Goal: Complete application form

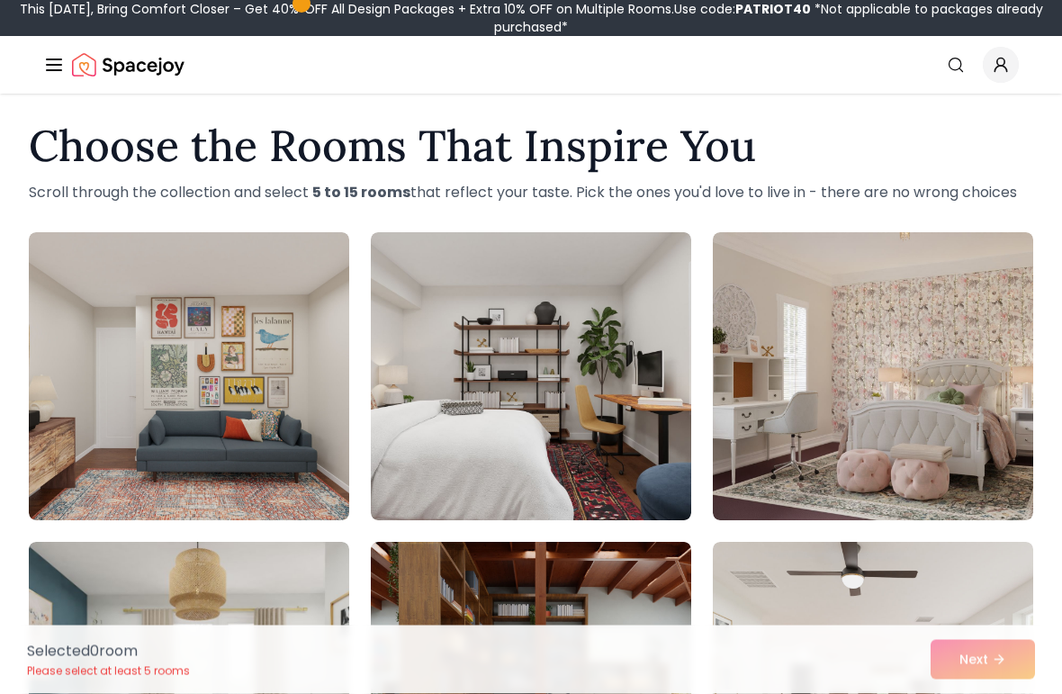
scroll to position [13, 0]
click at [292, 430] on img at bounding box center [189, 376] width 320 height 288
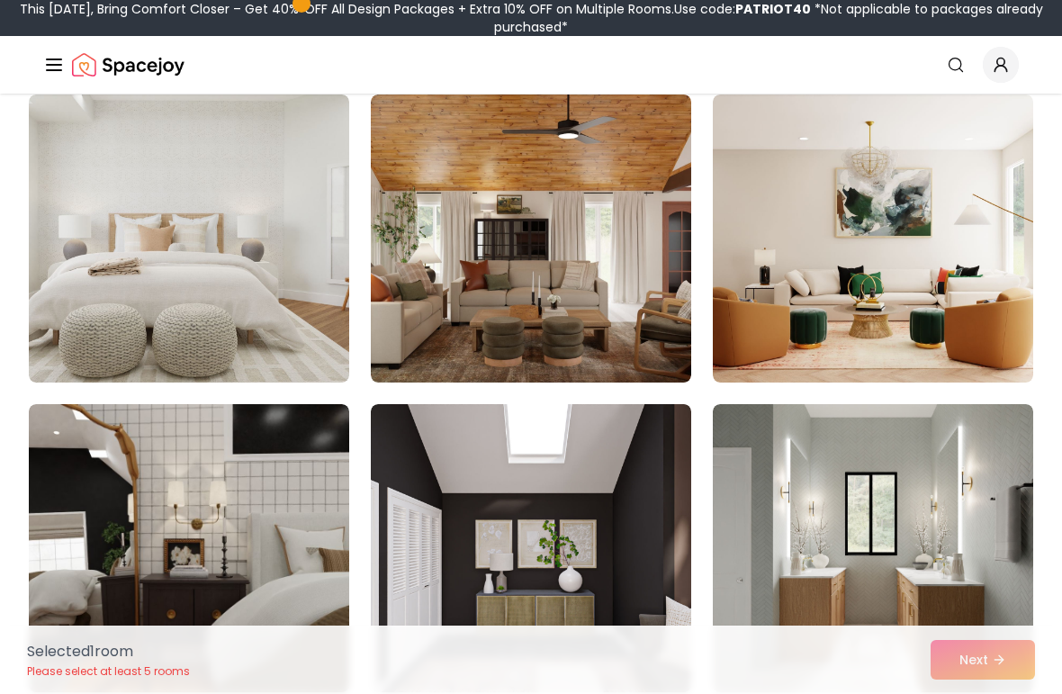
scroll to position [1078, 0]
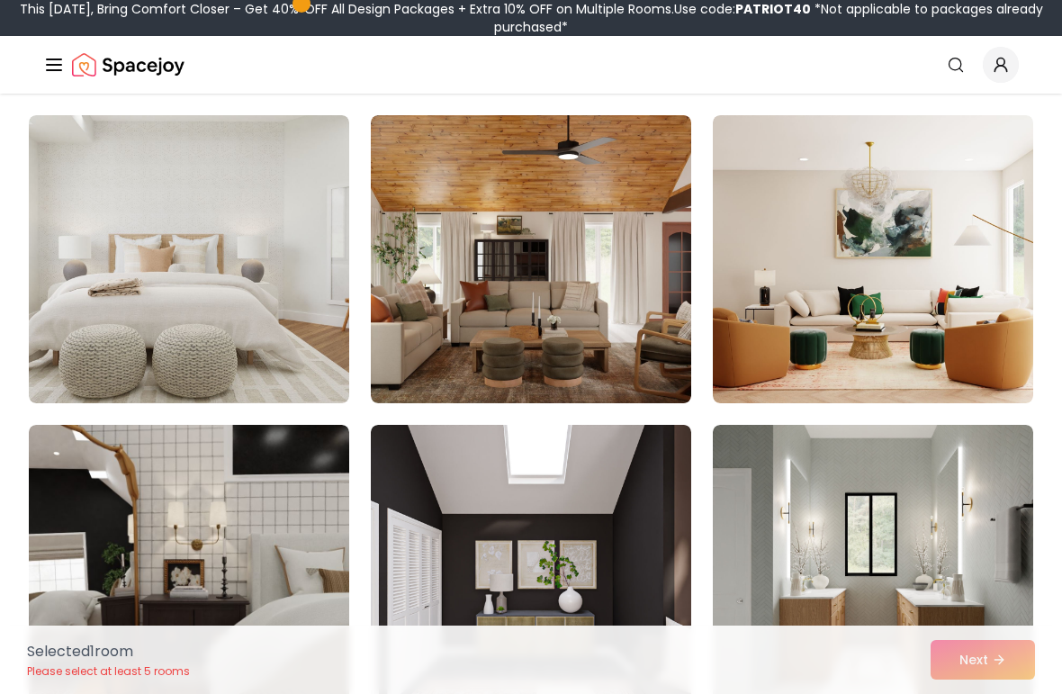
click at [625, 260] on img at bounding box center [531, 259] width 320 height 288
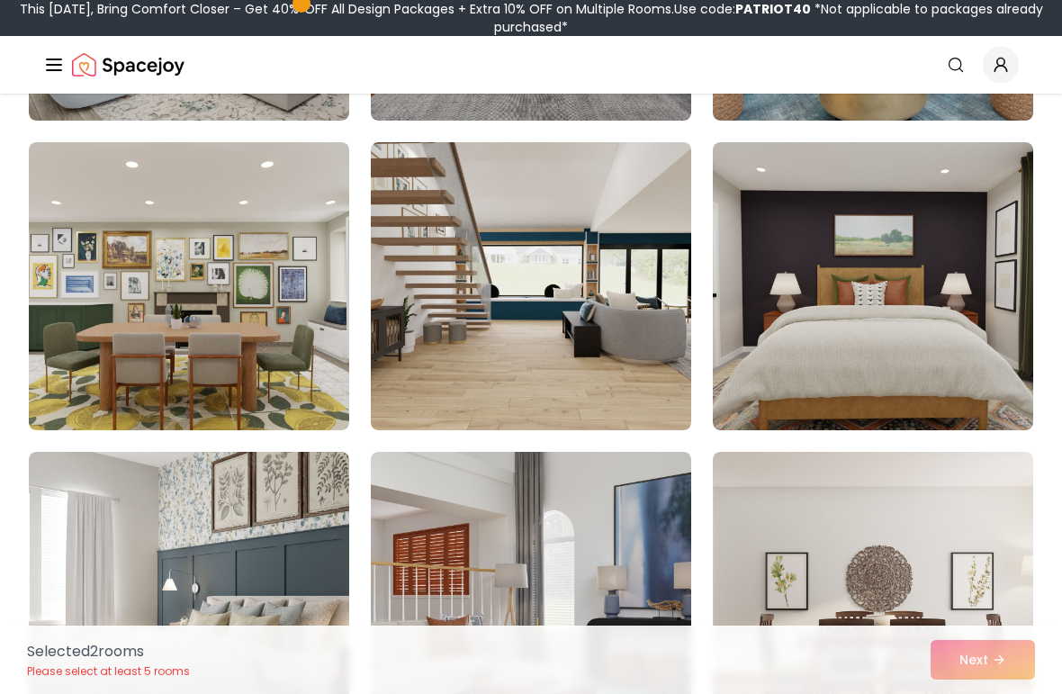
scroll to position [6605, 0]
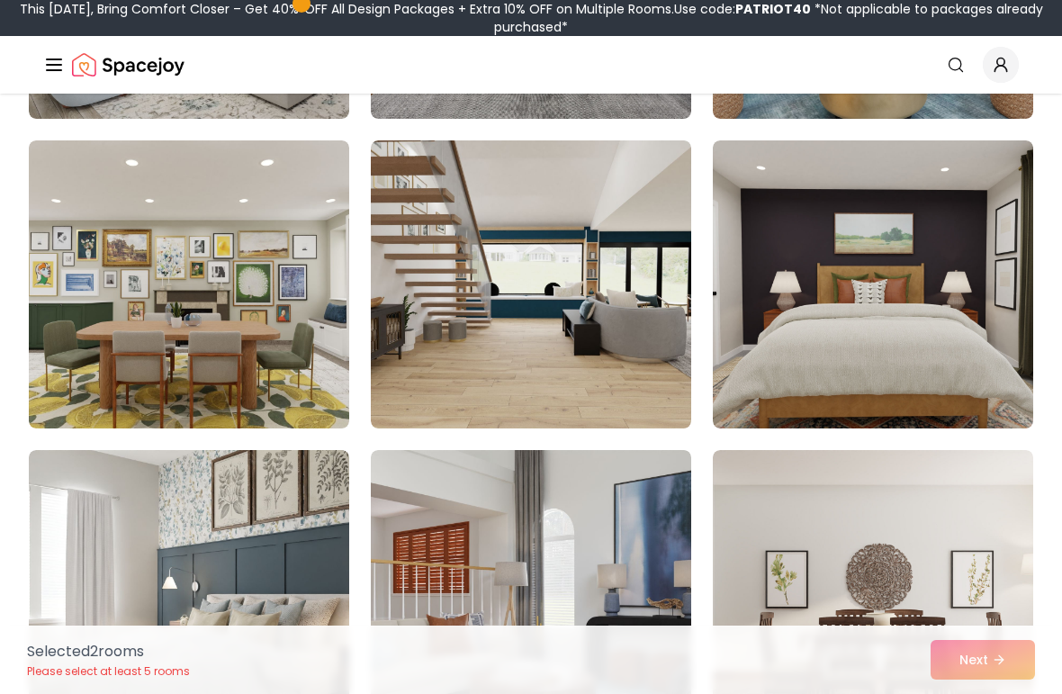
click at [316, 380] on img at bounding box center [189, 284] width 320 height 288
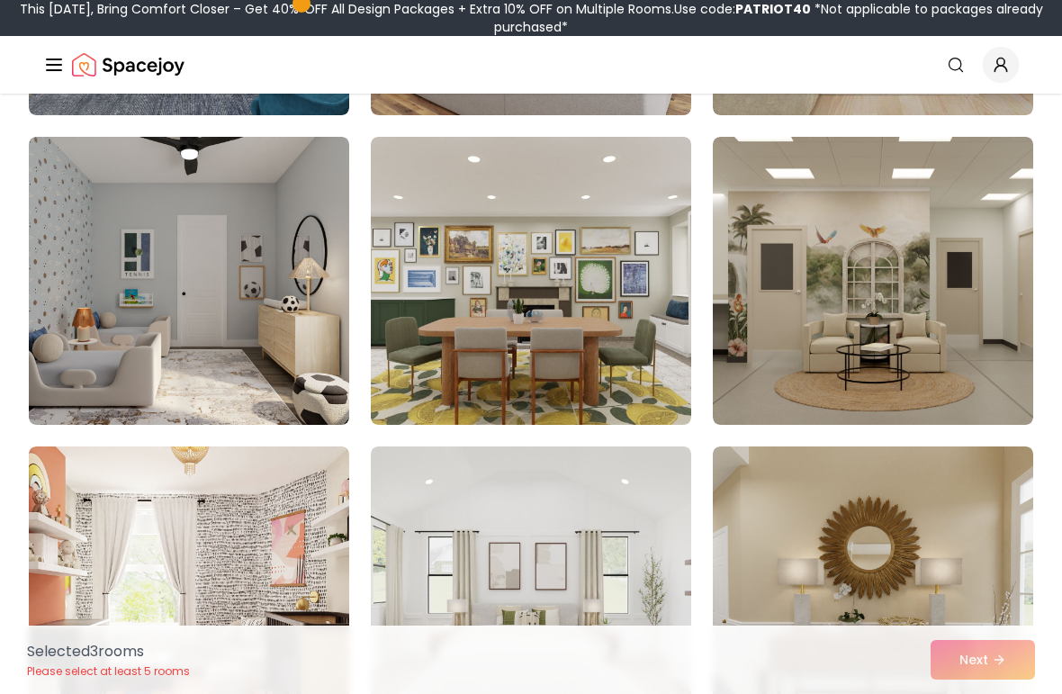
scroll to position [8465, 0]
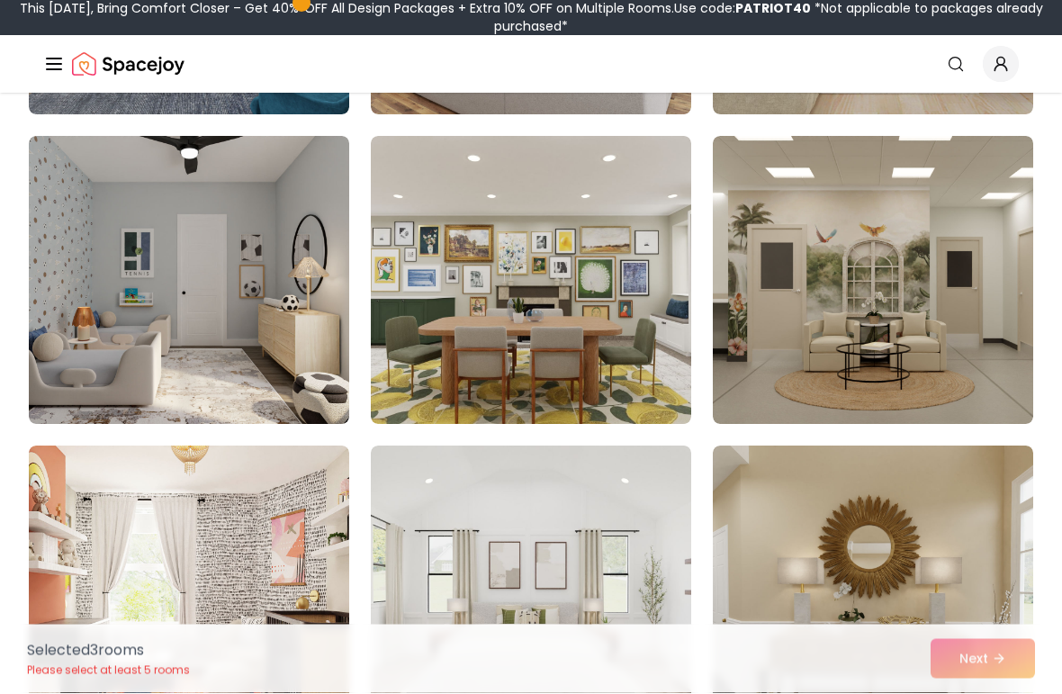
click at [631, 293] on img at bounding box center [531, 282] width 320 height 288
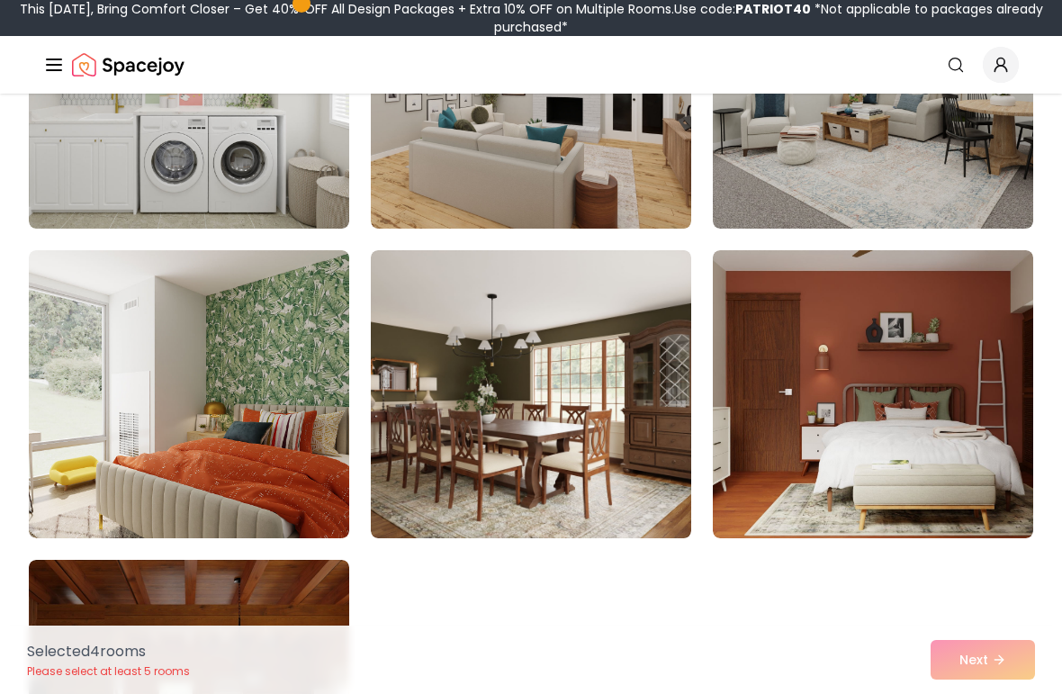
scroll to position [9875, 0]
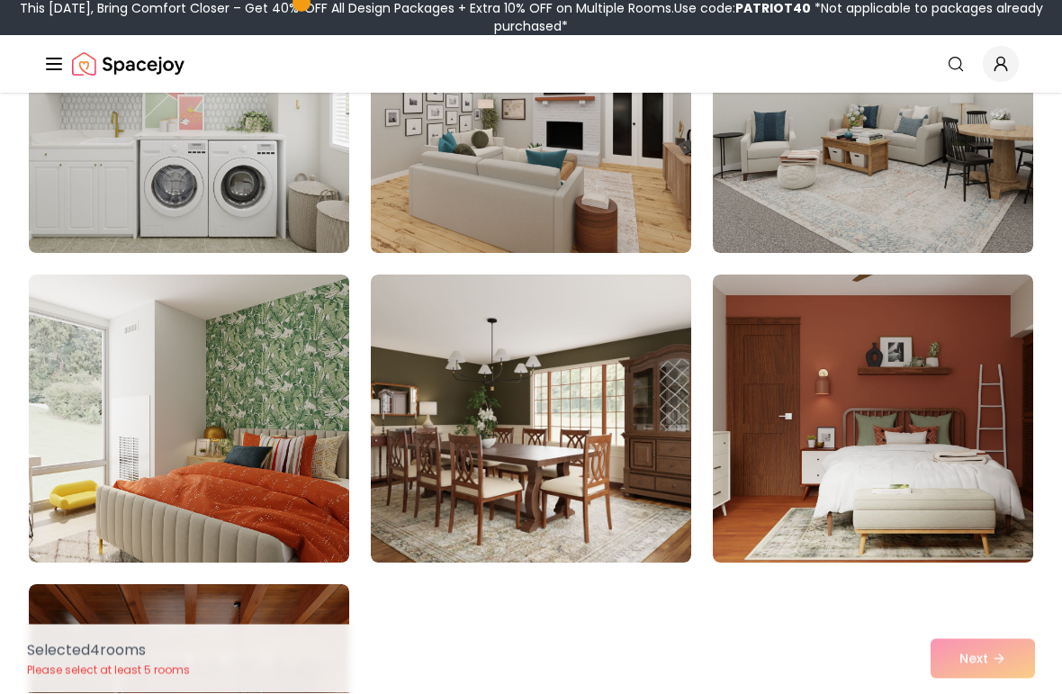
click at [949, 354] on img at bounding box center [873, 420] width 320 height 288
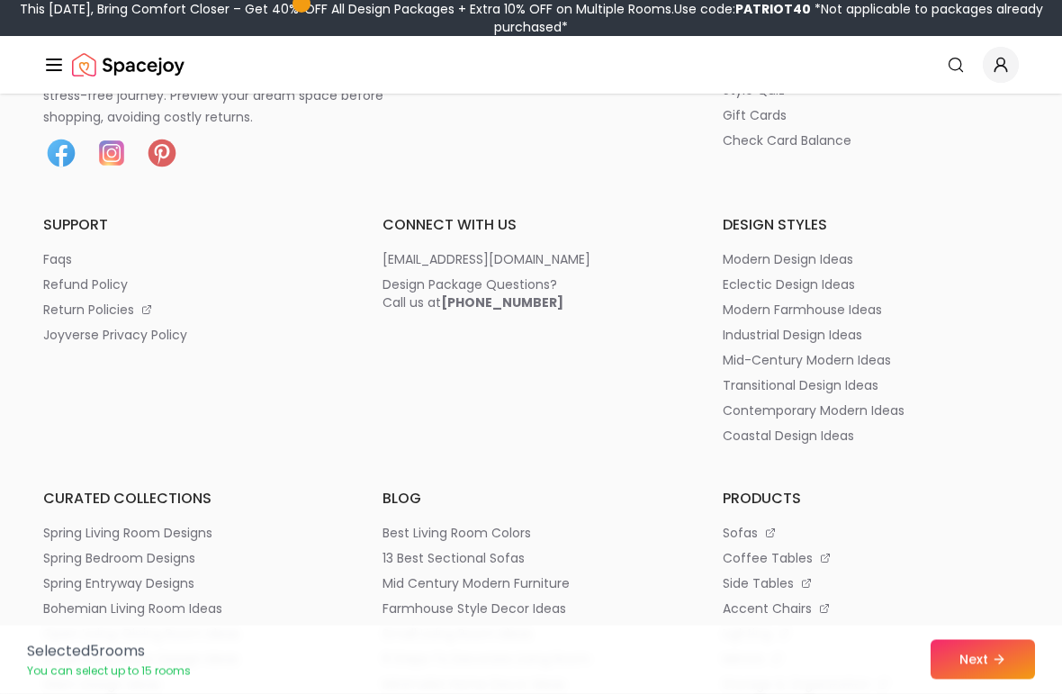
scroll to position [10863, 0]
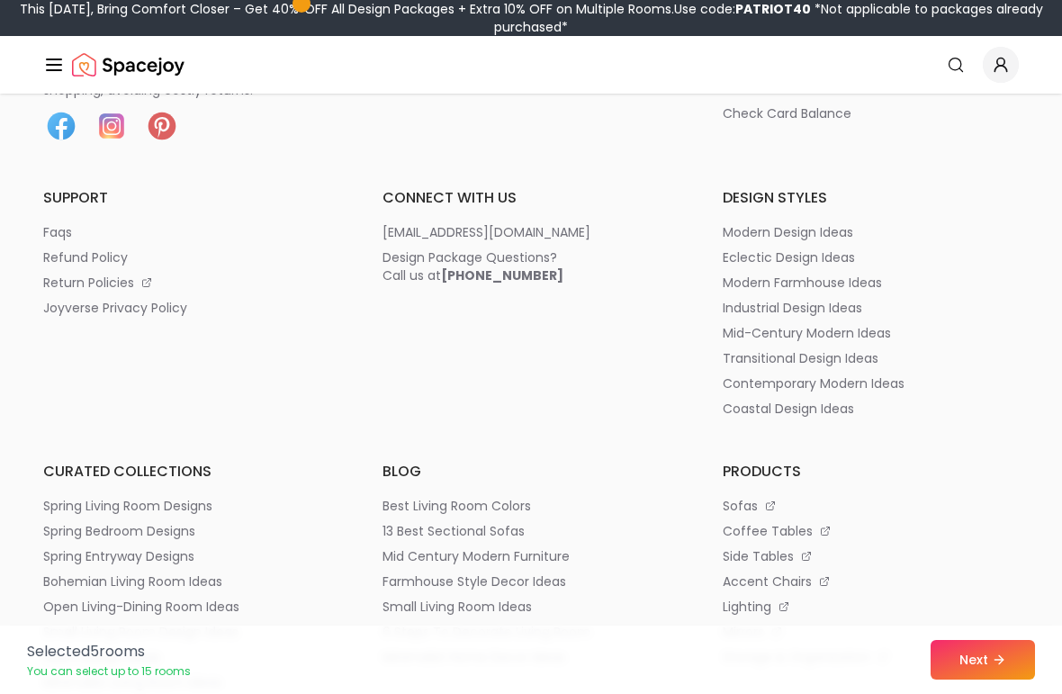
click at [1004, 658] on icon at bounding box center [999, 659] width 14 height 14
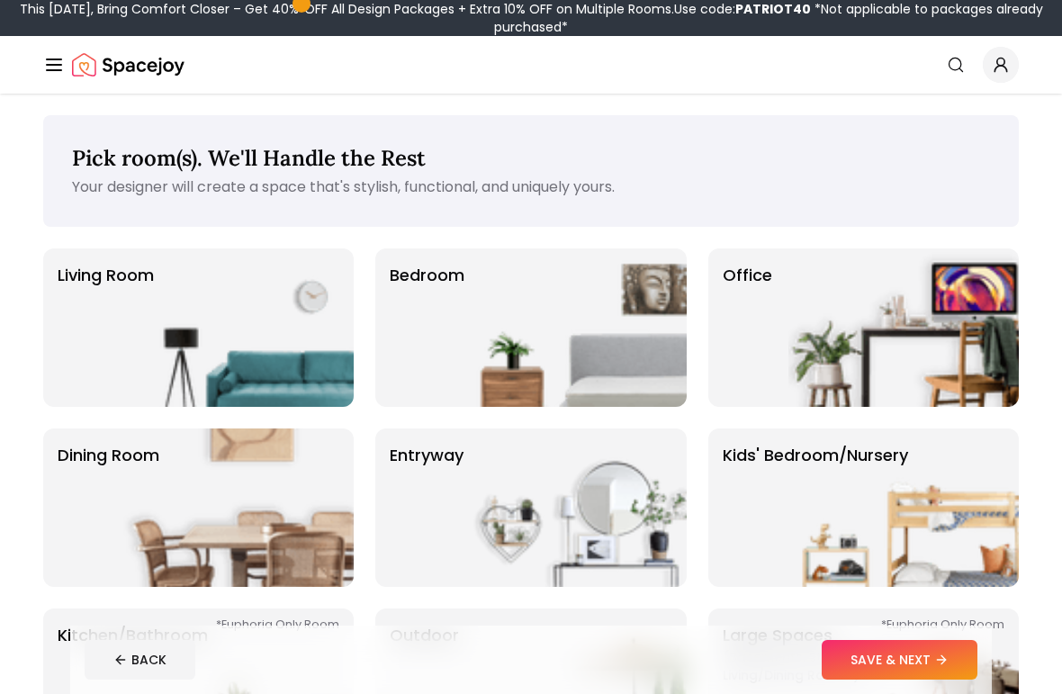
click at [581, 331] on img at bounding box center [571, 327] width 230 height 158
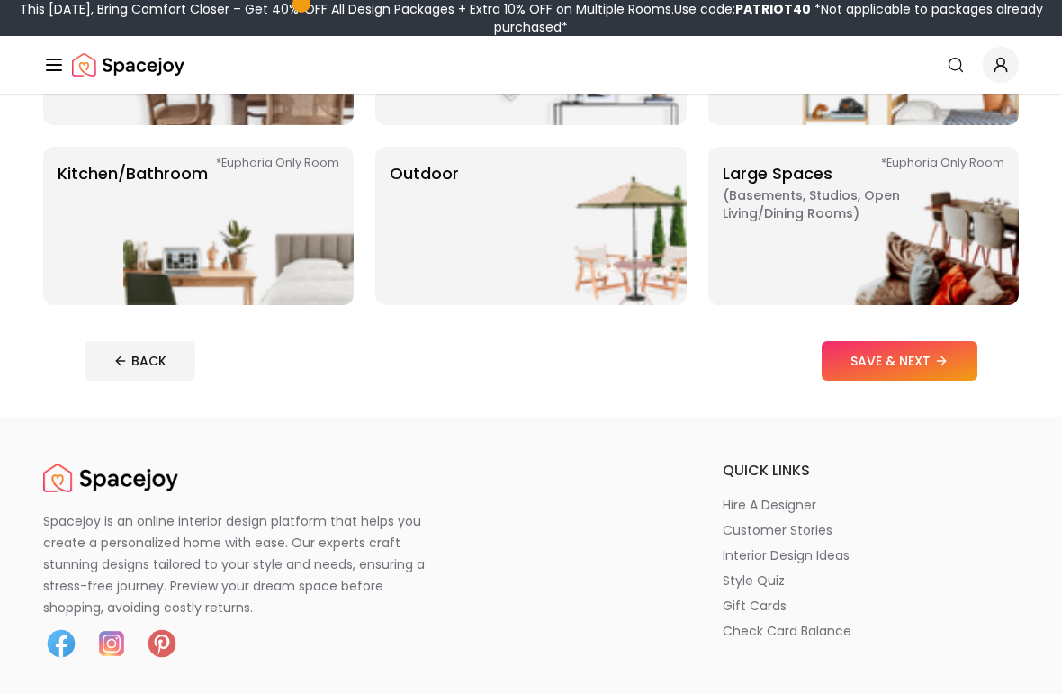
scroll to position [461, 0]
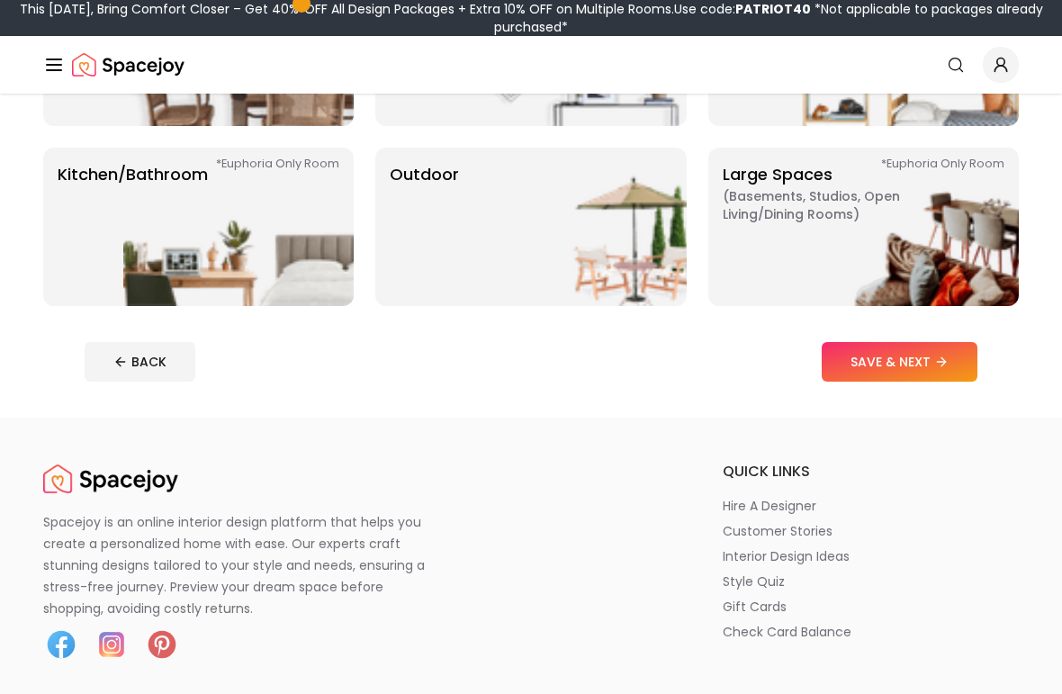
click at [925, 371] on button "SAVE & NEXT" at bounding box center [900, 362] width 156 height 40
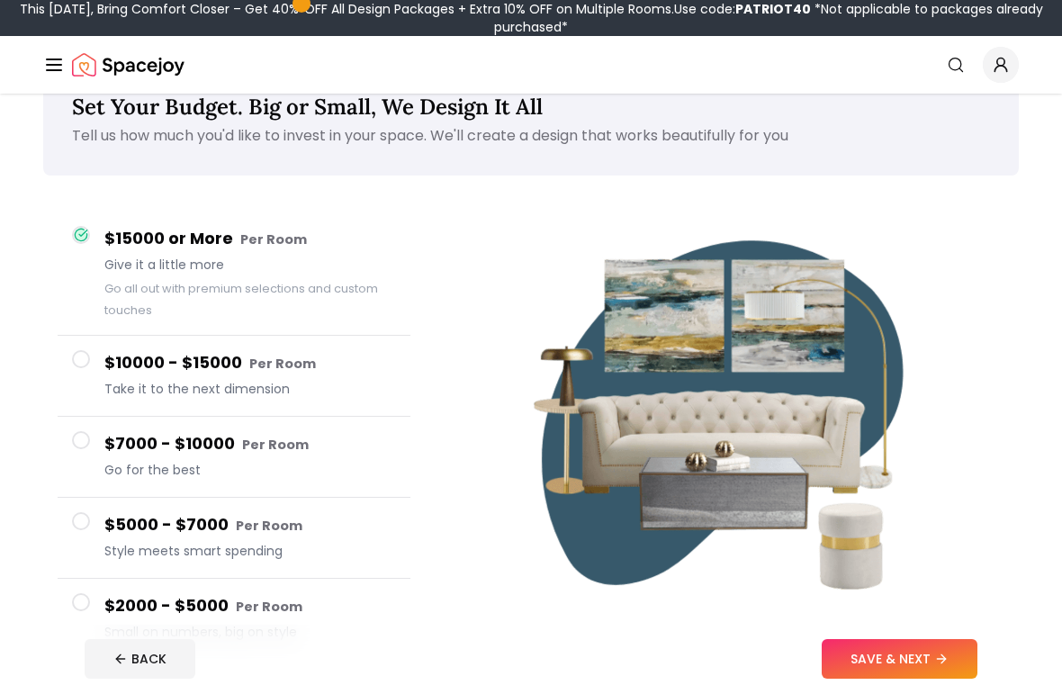
scroll to position [50, 0]
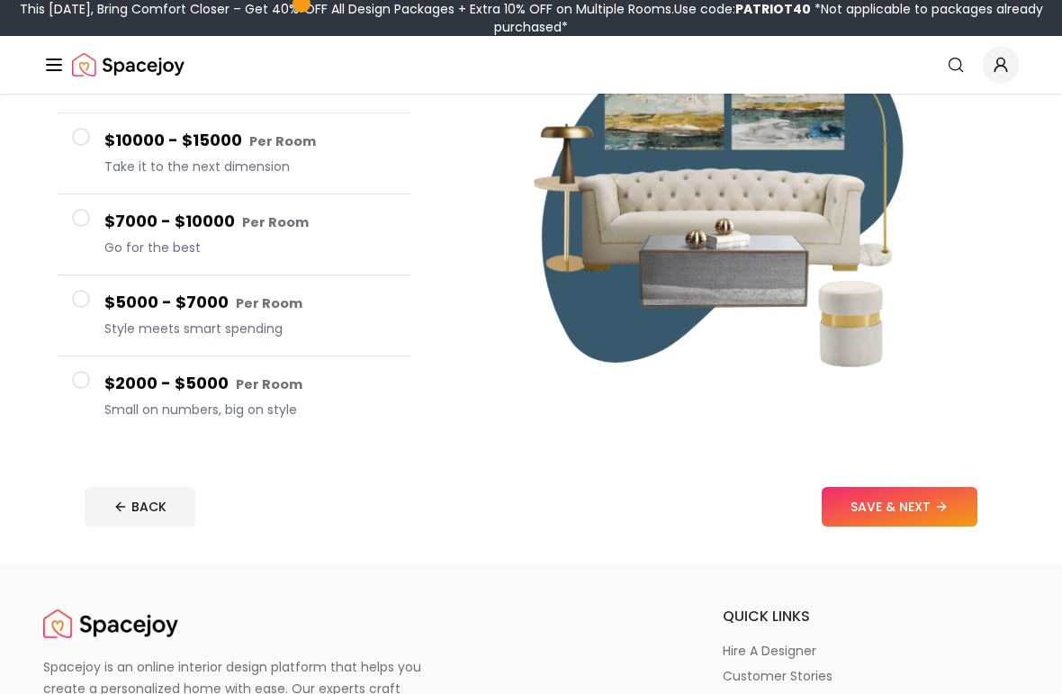
click at [283, 362] on button "$2000 - $5000 Per Room Small on numbers, big on style" at bounding box center [234, 397] width 353 height 80
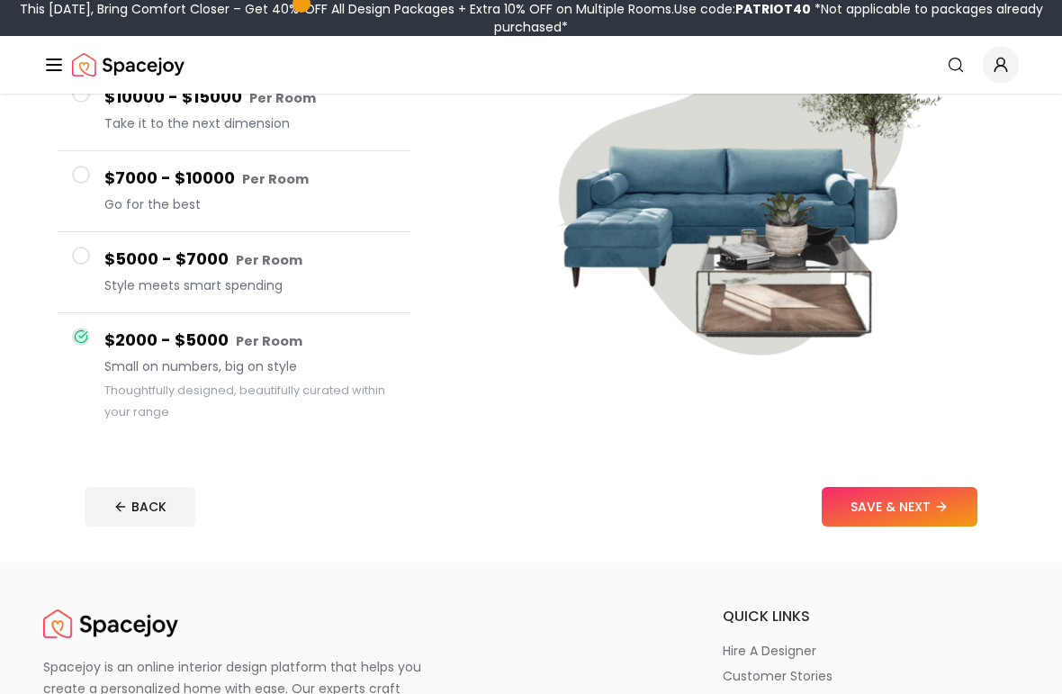
scroll to position [274, 0]
click at [945, 499] on button "SAVE & NEXT" at bounding box center [900, 507] width 156 height 40
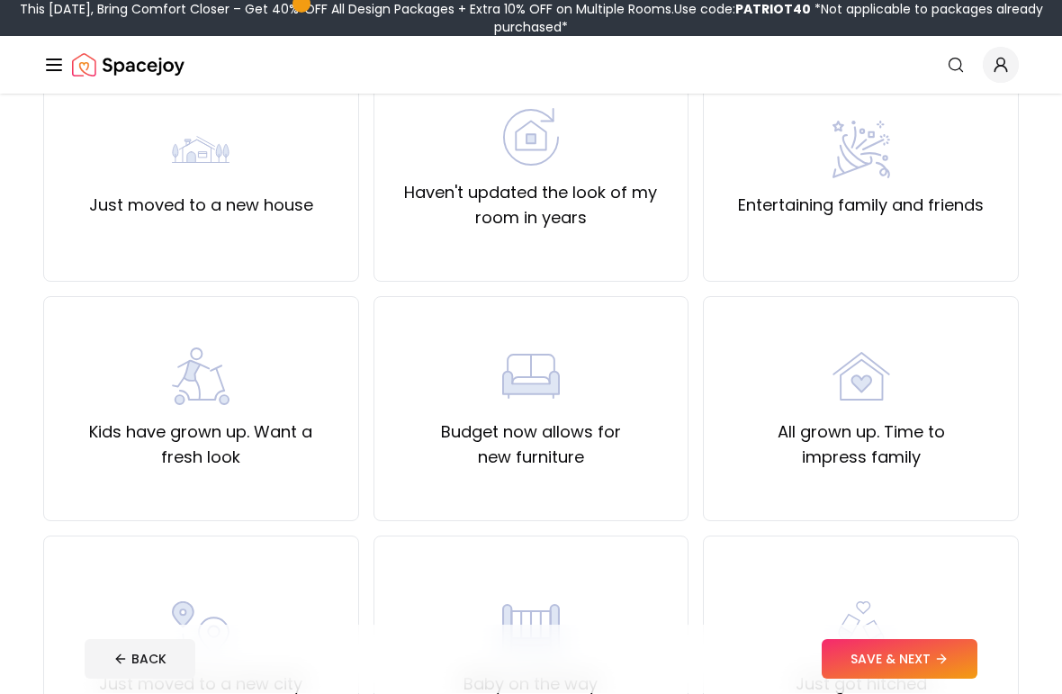
scroll to position [129, 0]
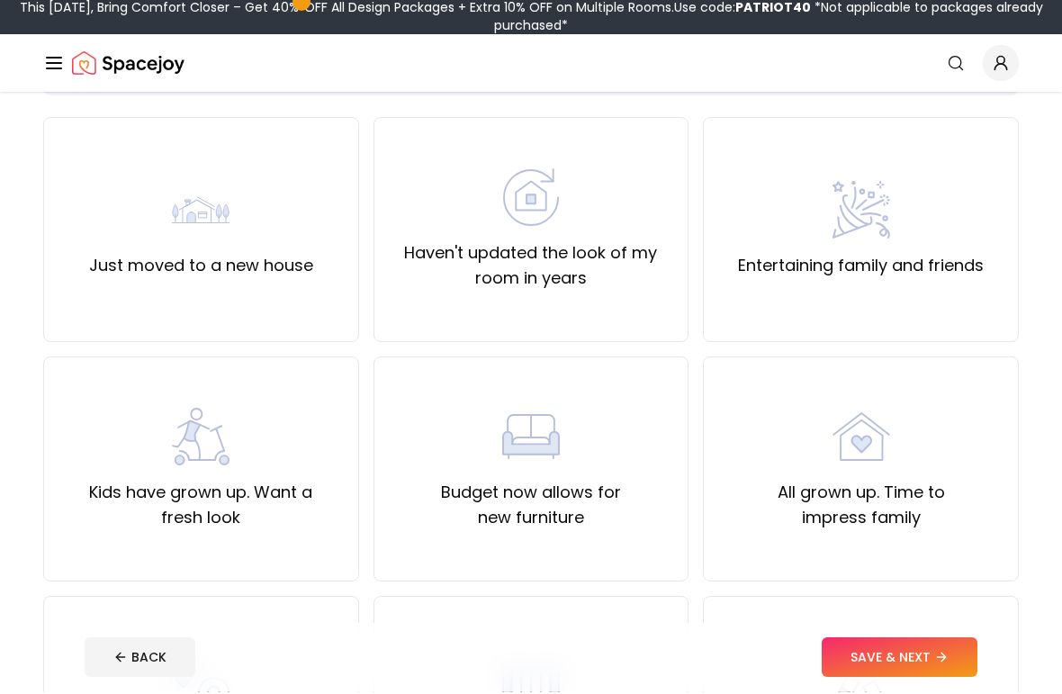
click at [293, 215] on div "Just moved to a new house" at bounding box center [201, 232] width 224 height 97
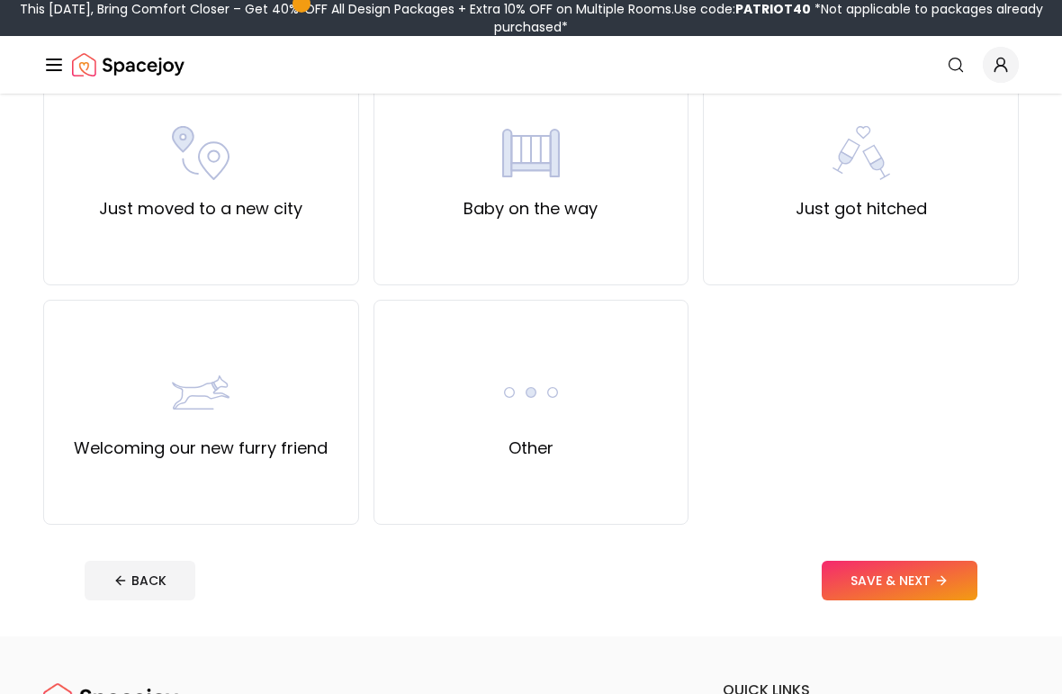
scroll to position [667, 0]
click at [921, 588] on button "SAVE & NEXT" at bounding box center [900, 581] width 156 height 40
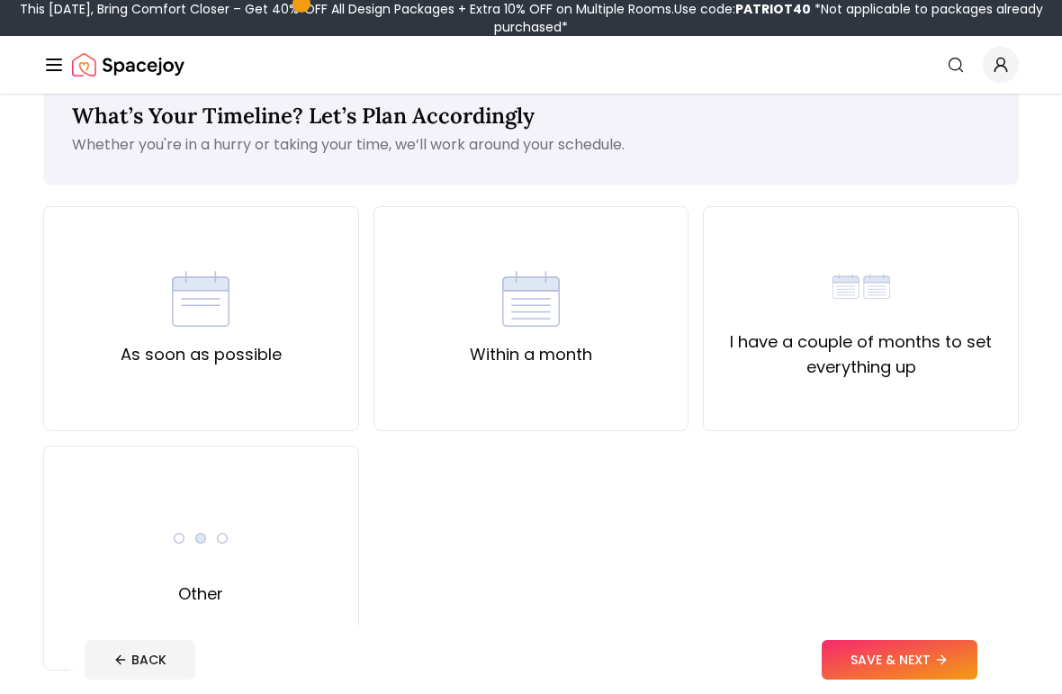
scroll to position [50, 0]
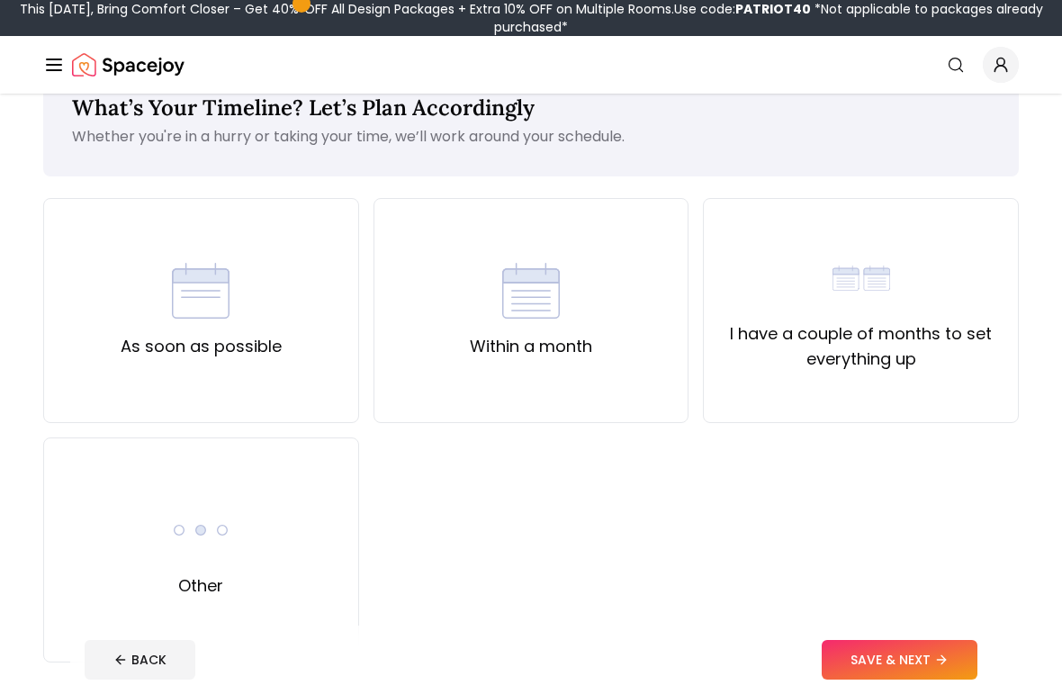
click at [581, 287] on div "Within a month" at bounding box center [531, 310] width 122 height 97
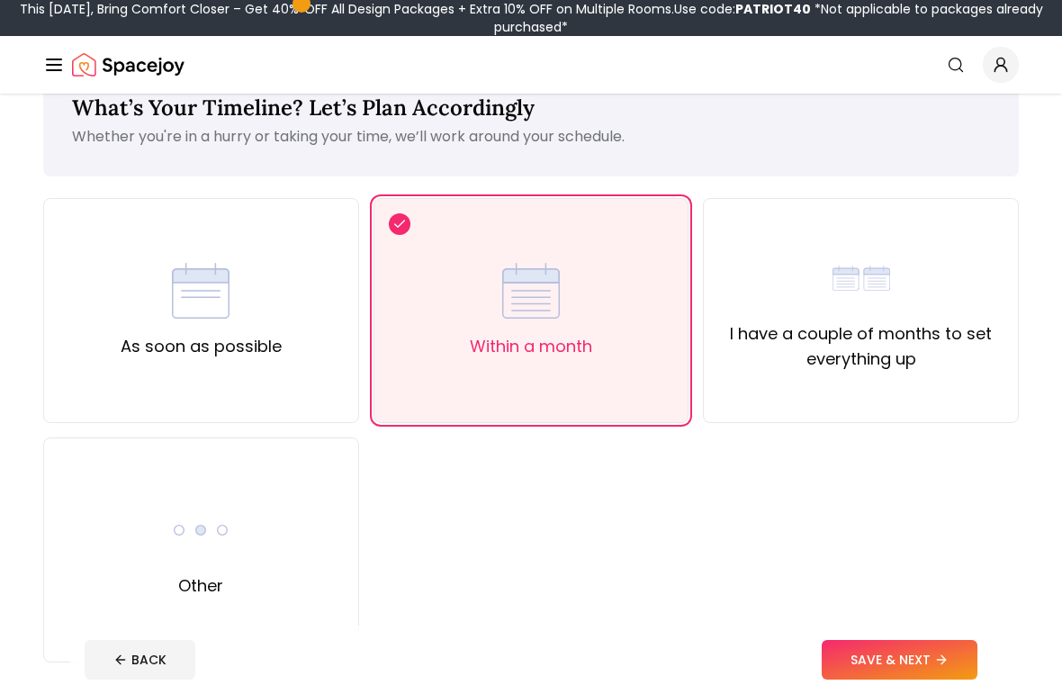
click at [589, 331] on div "Within a month" at bounding box center [531, 310] width 122 height 97
click at [913, 303] on div "I have a couple of months to set everything up" at bounding box center [860, 310] width 285 height 122
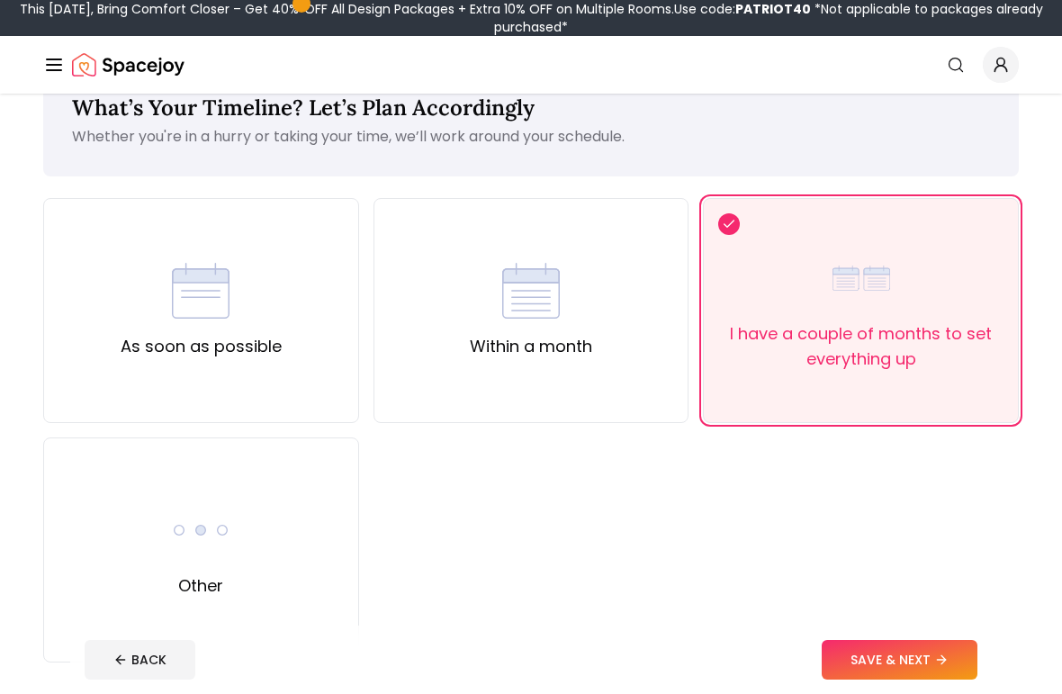
click at [934, 658] on button "SAVE & NEXT" at bounding box center [900, 660] width 156 height 40
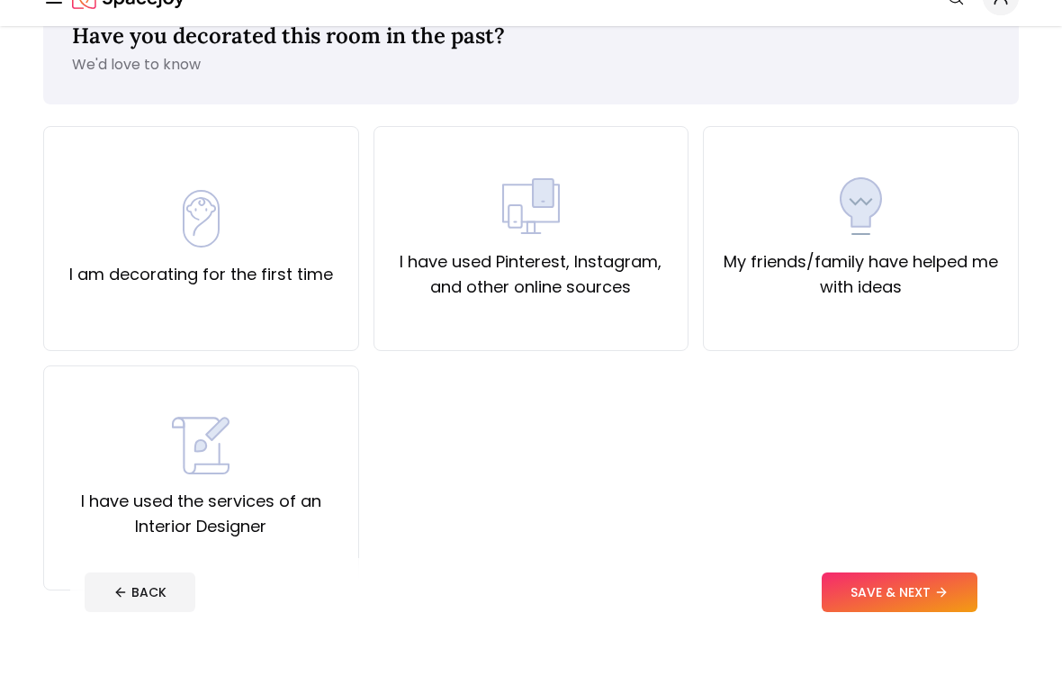
click at [250, 293] on div "I am decorating for the first time" at bounding box center [201, 305] width 316 height 225
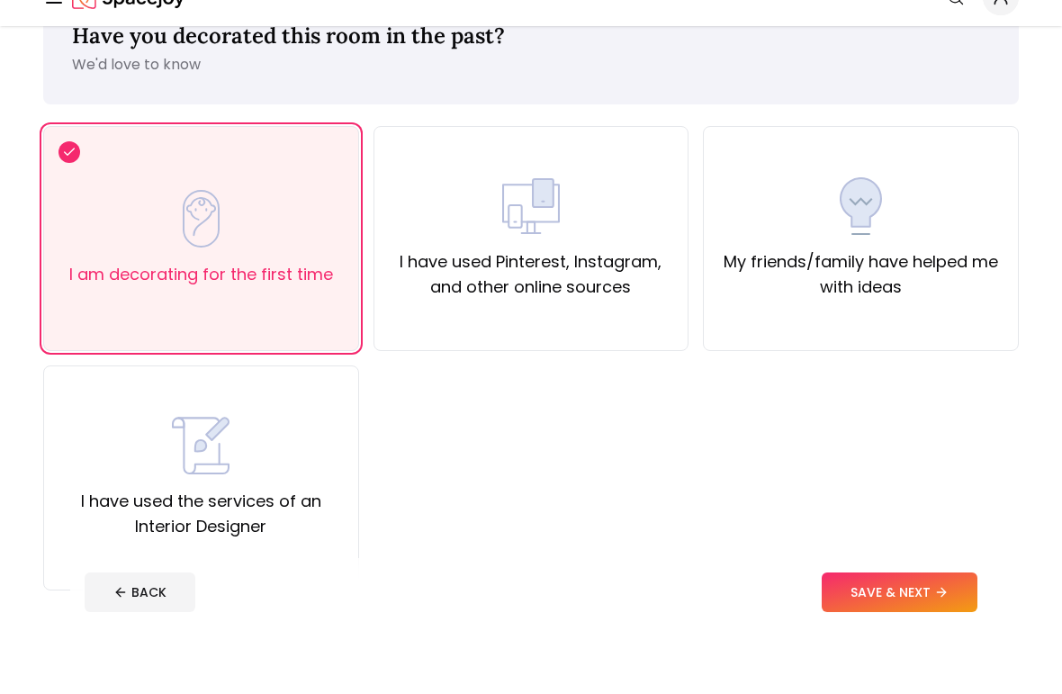
click at [507, 317] on label "I have used Pinterest, Instagram, and other online sources" at bounding box center [531, 342] width 285 height 50
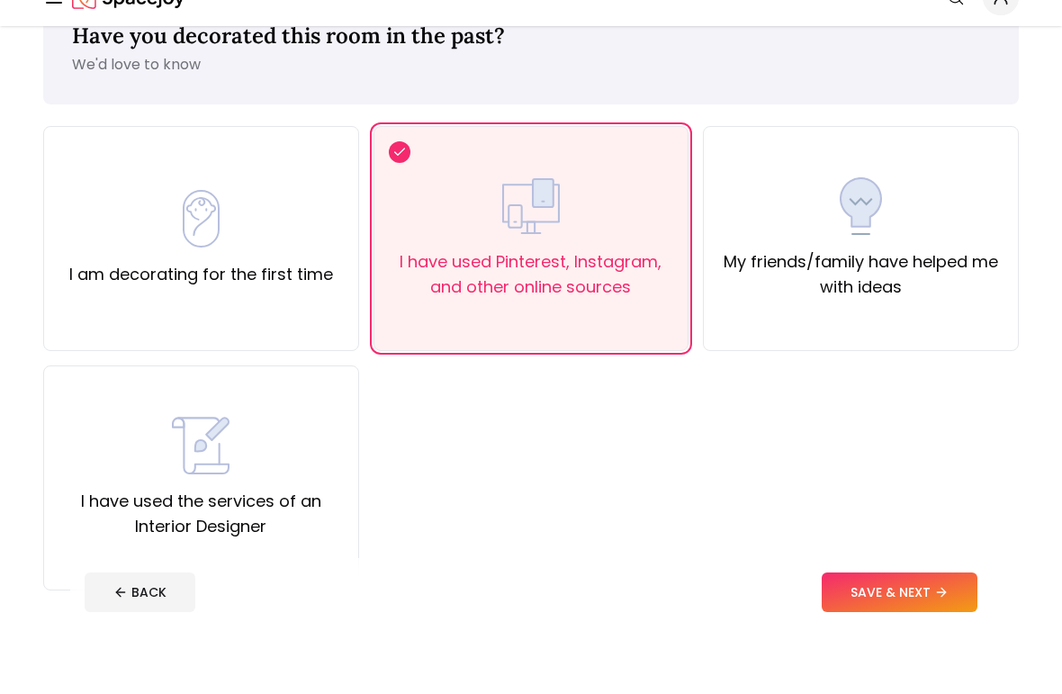
click at [274, 329] on label "I am decorating for the first time" at bounding box center [201, 341] width 264 height 25
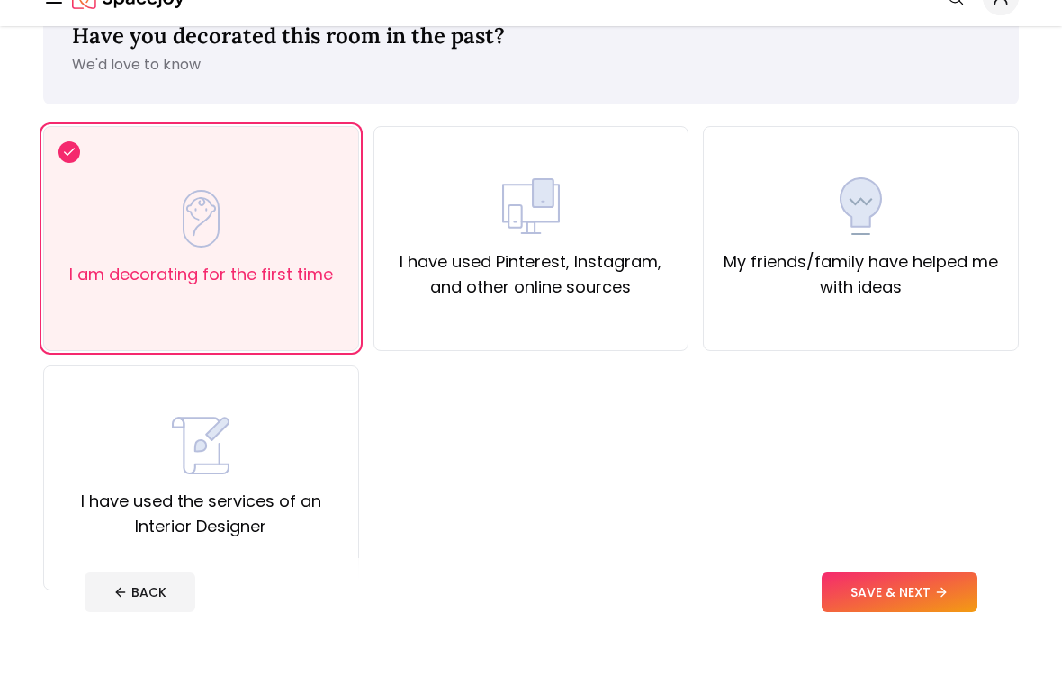
click at [927, 640] on button "SAVE & NEXT" at bounding box center [900, 660] width 156 height 40
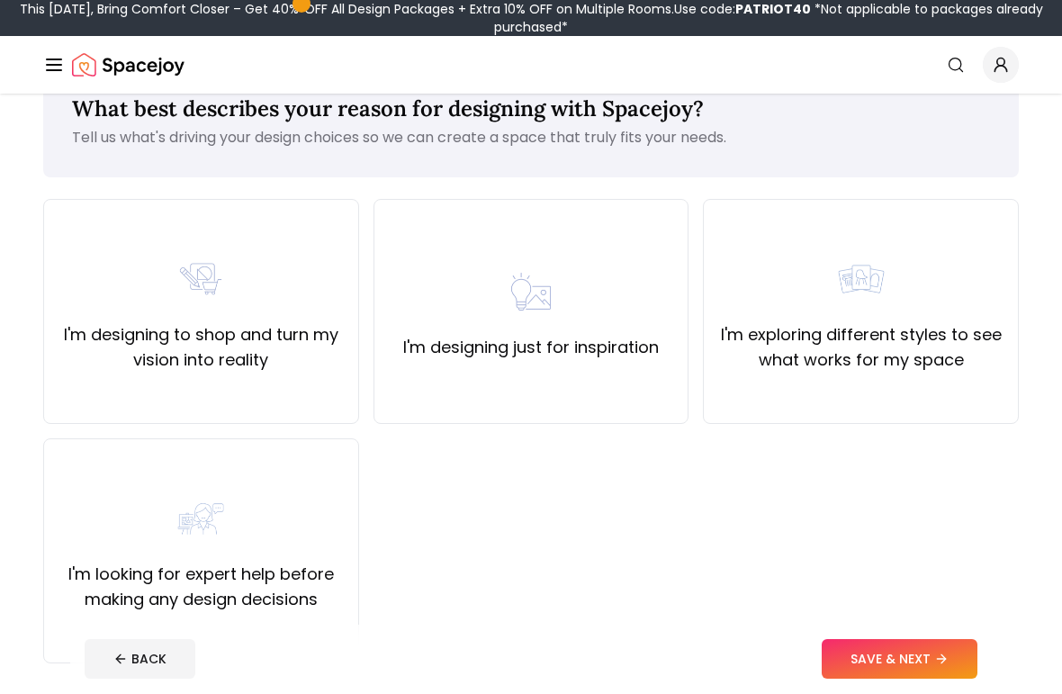
scroll to position [49, 0]
click at [555, 309] on img at bounding box center [531, 292] width 58 height 58
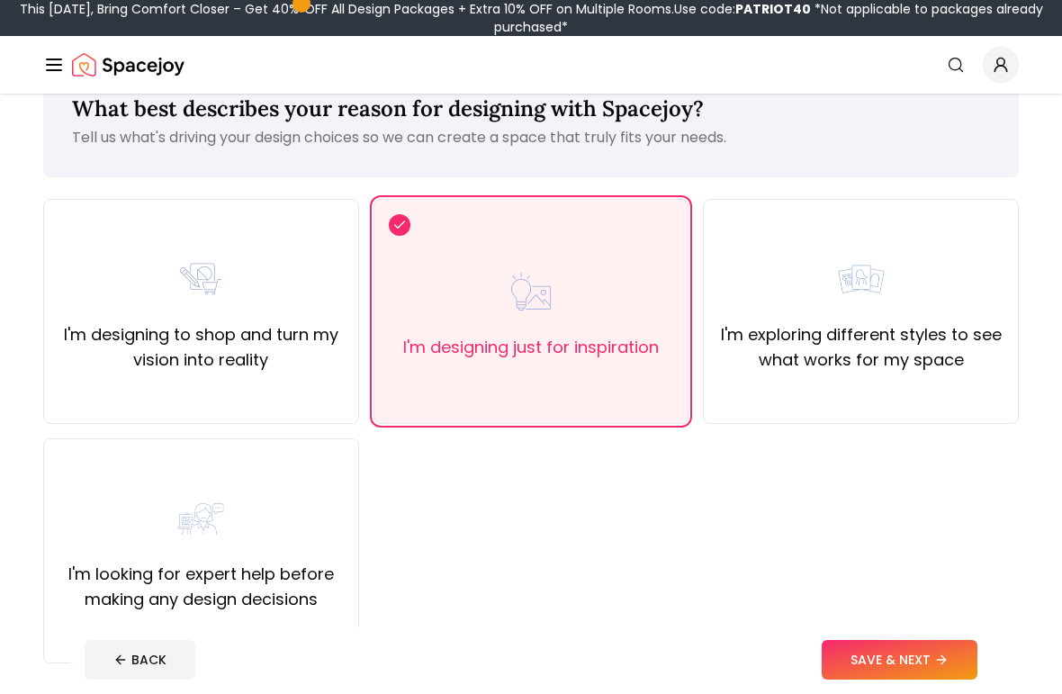
click at [912, 655] on button "SAVE & NEXT" at bounding box center [900, 660] width 156 height 40
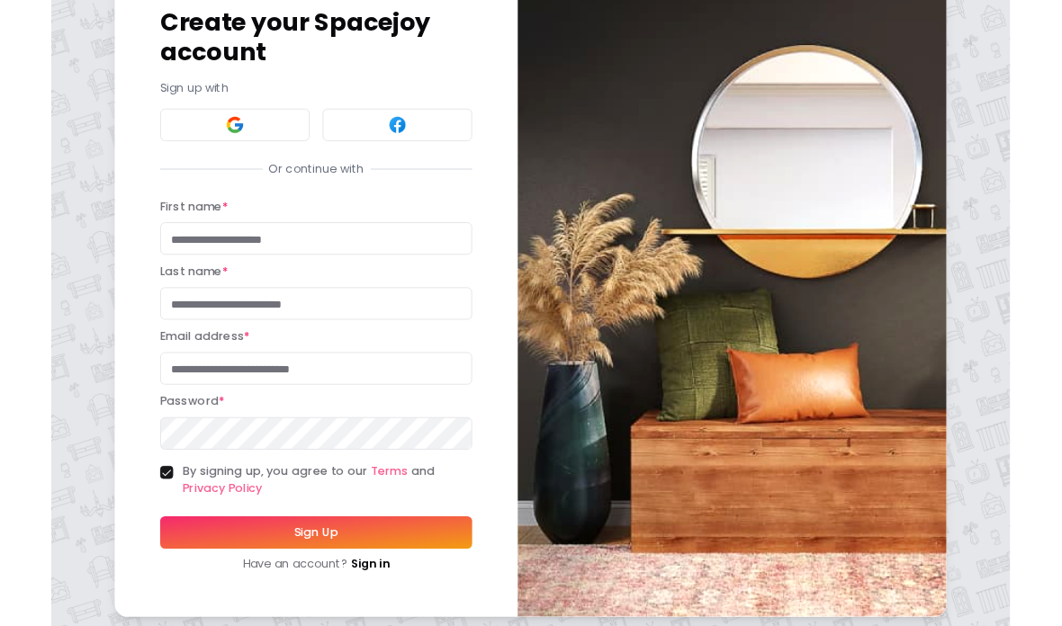
scroll to position [79, 0]
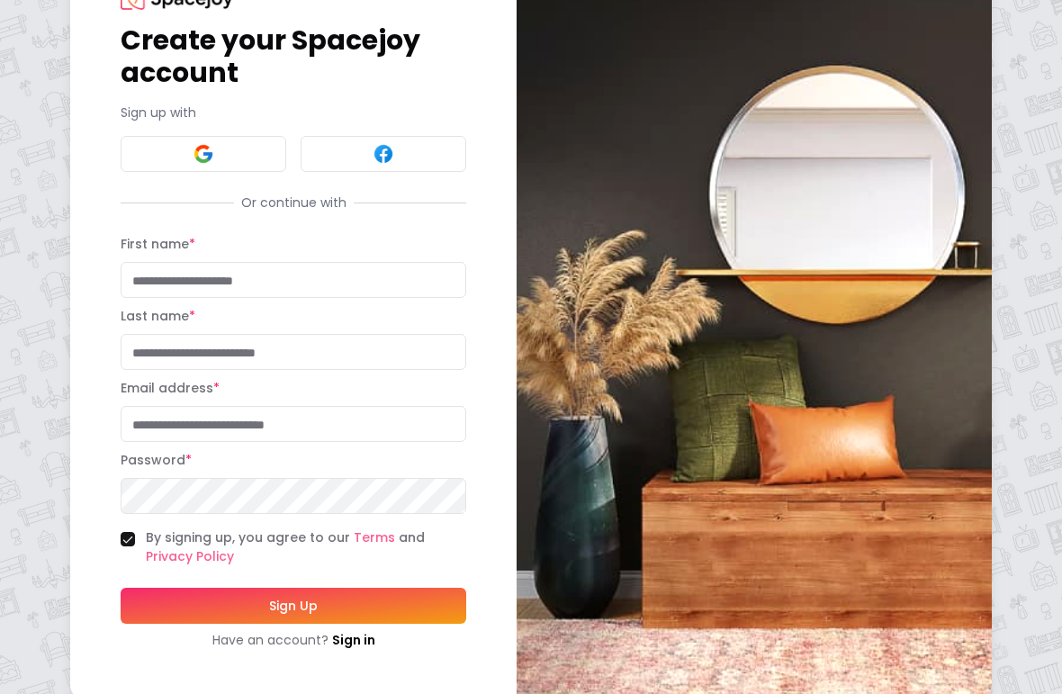
click at [332, 267] on input "First name *" at bounding box center [294, 280] width 346 height 36
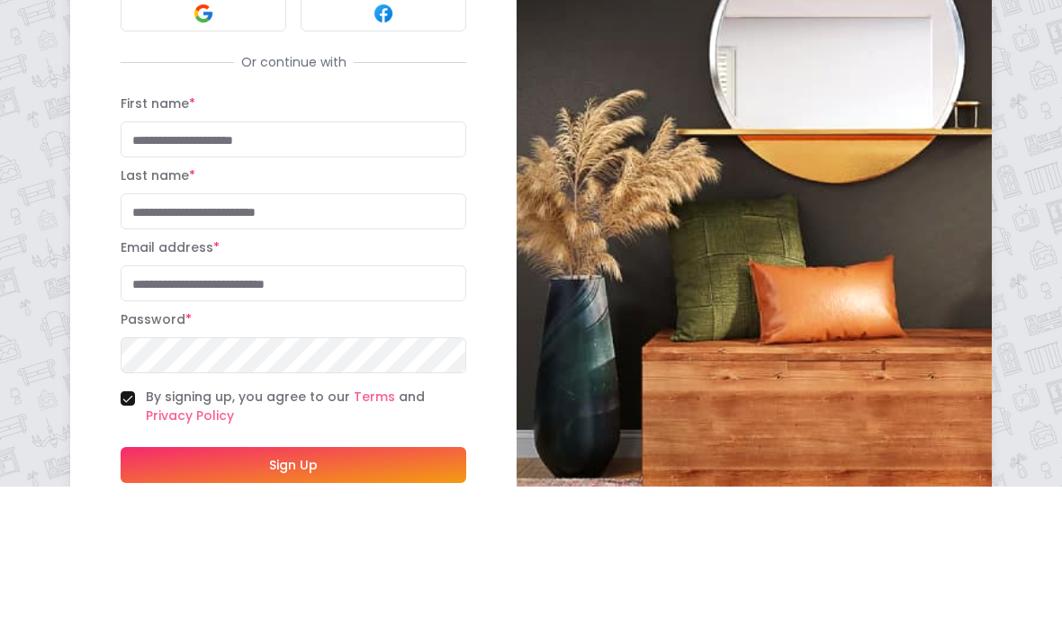
type input "****"
type input "**********"
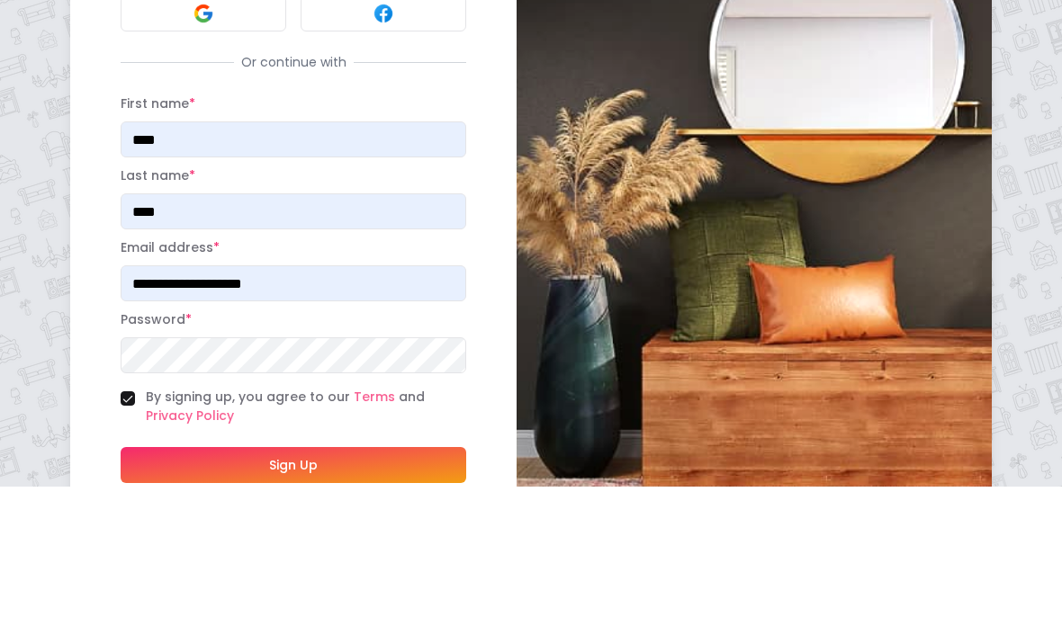
scroll to position [94, 0]
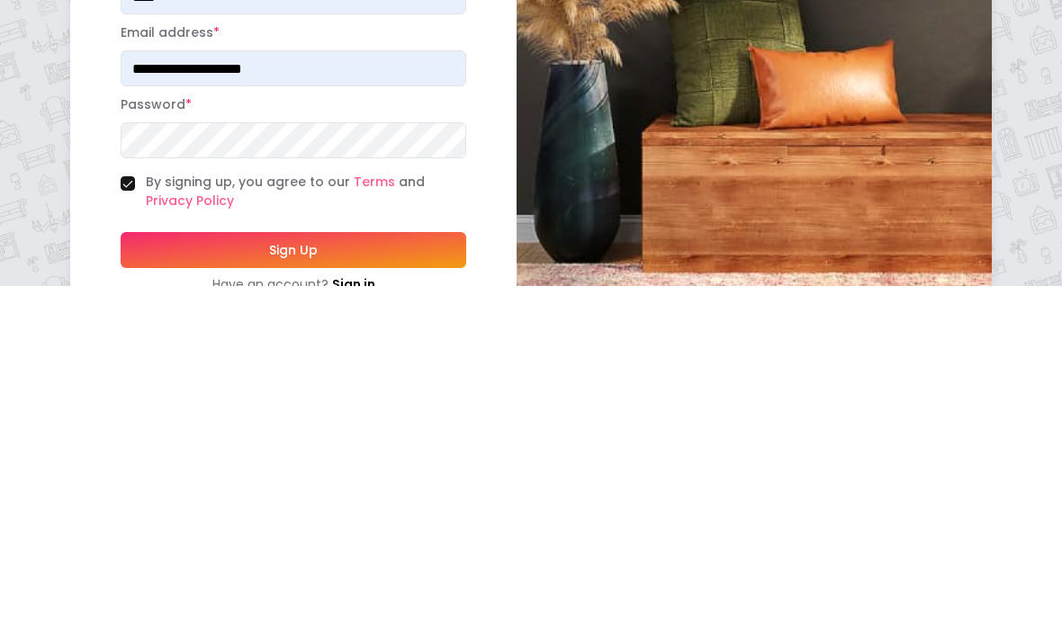
click at [133, 517] on button "By signing up, you agree to our Terms and Privacy Policy" at bounding box center [128, 524] width 14 height 14
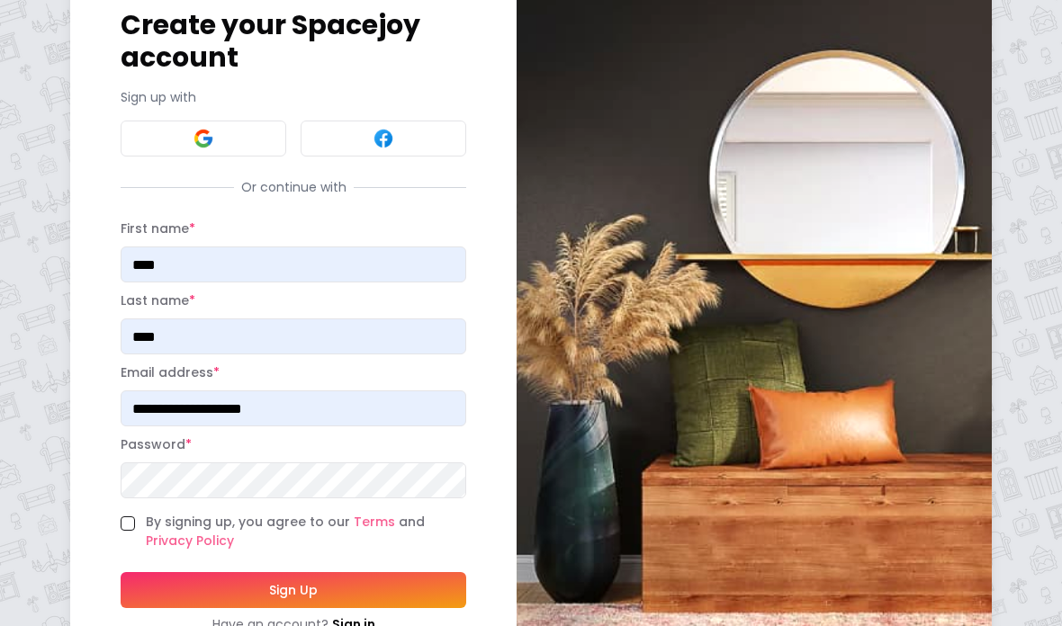
click at [125, 526] on button "By signing up, you agree to our Terms and Privacy Policy" at bounding box center [128, 524] width 14 height 14
click at [147, 579] on button "Sign Up" at bounding box center [294, 590] width 346 height 36
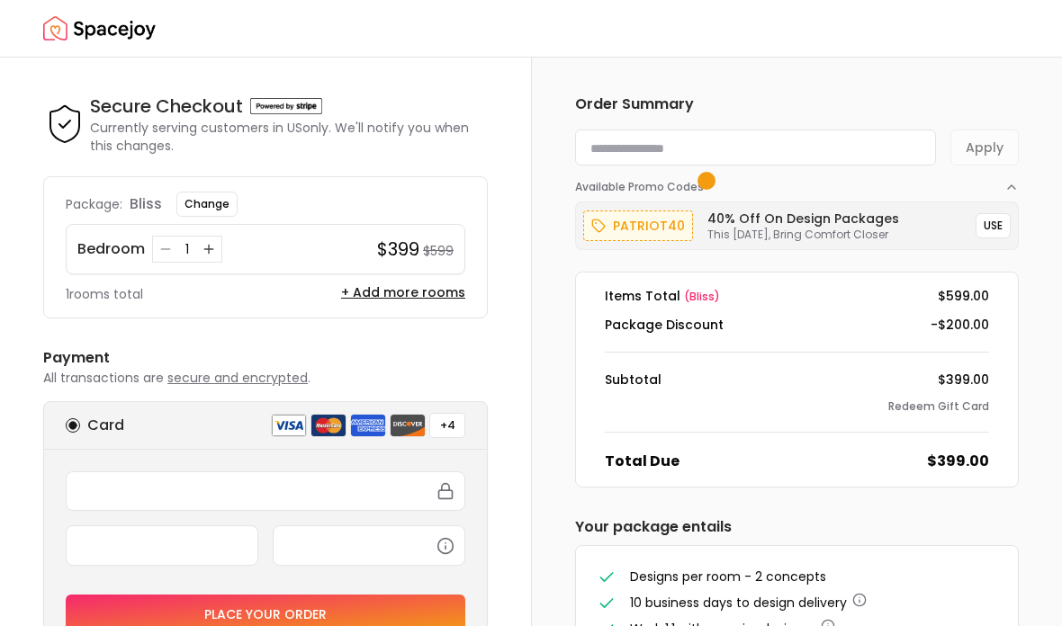
click at [993, 225] on button "USE" at bounding box center [992, 225] width 35 height 25
